Goal: Find specific page/section: Find specific page/section

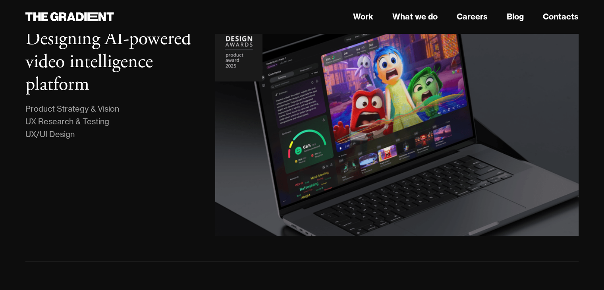
scroll to position [159, 0]
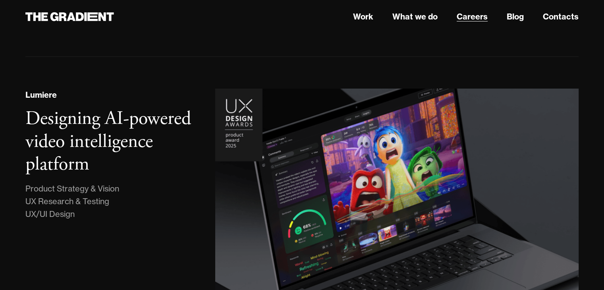
click at [478, 19] on link "Careers" at bounding box center [472, 17] width 31 height 12
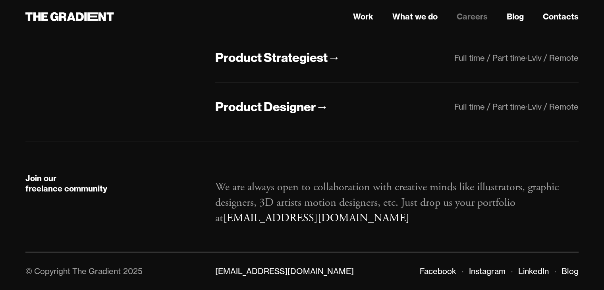
scroll to position [134, 0]
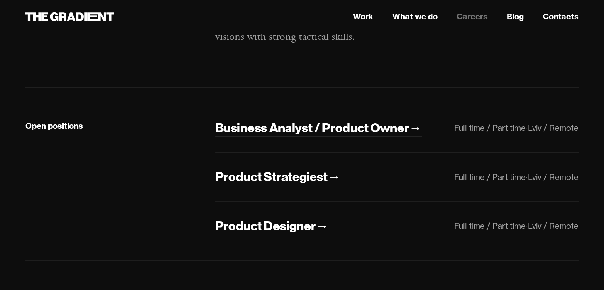
click at [383, 127] on div "Business Analyst / Product Owner" at bounding box center [312, 128] width 194 height 17
